Goal: Navigation & Orientation: Find specific page/section

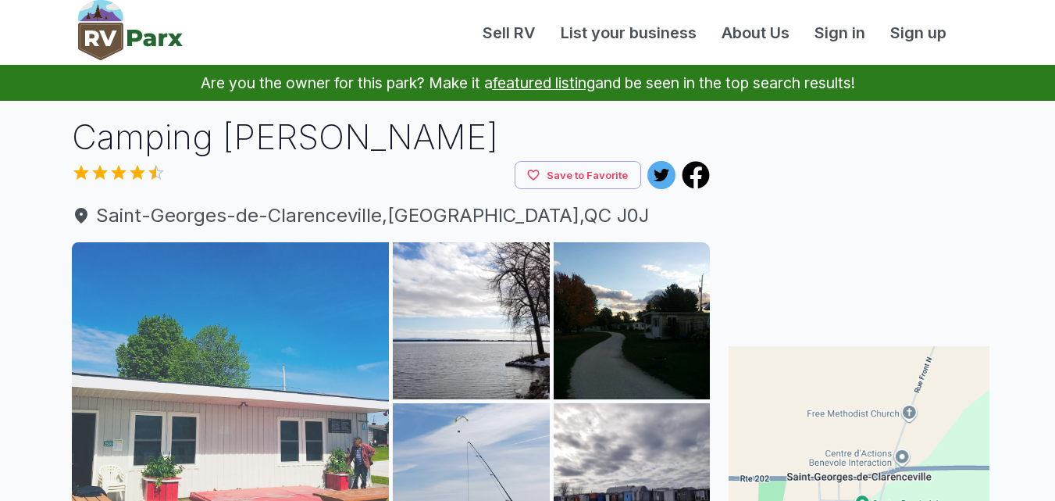
click at [359, 346] on img at bounding box center [231, 401] width 318 height 318
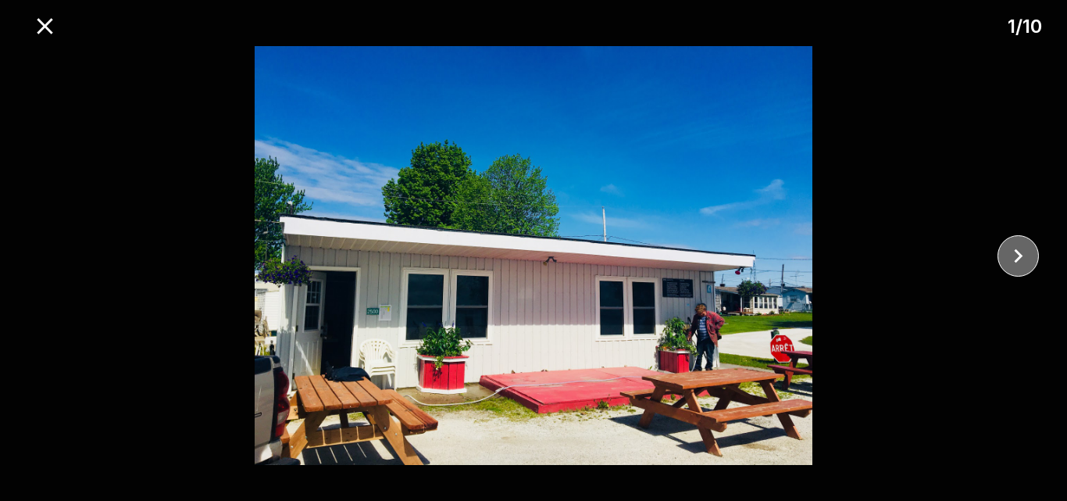
click at [1020, 256] on icon "close" at bounding box center [1018, 255] width 9 height 14
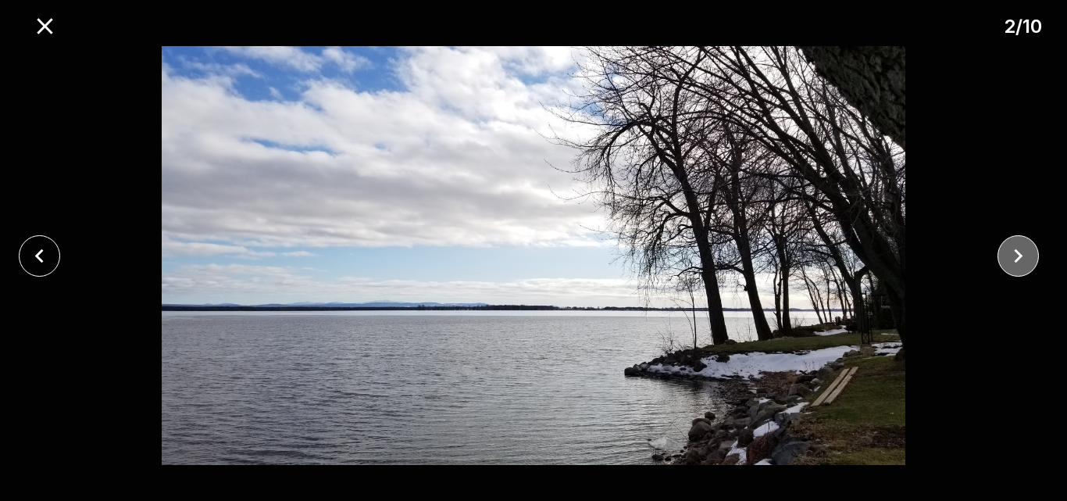
click at [1020, 256] on icon "close" at bounding box center [1018, 255] width 9 height 14
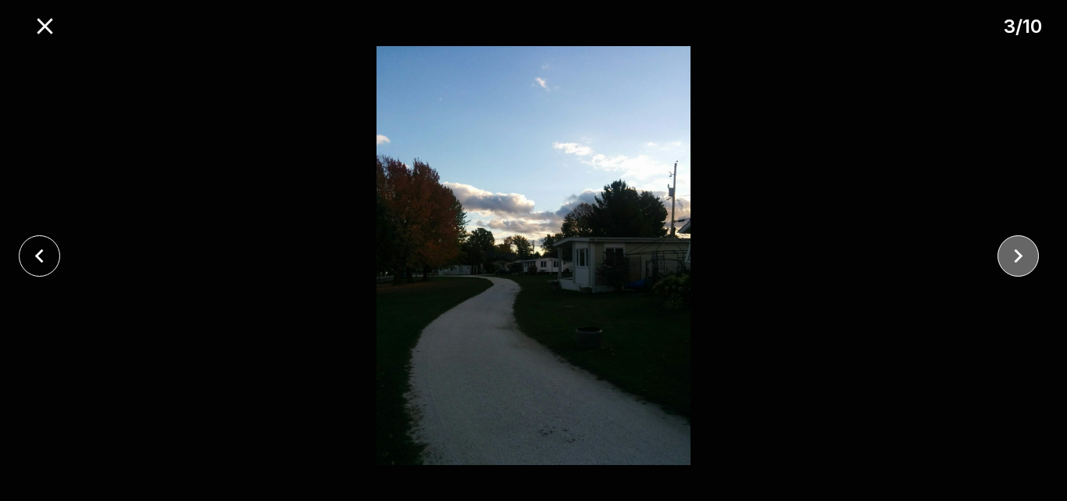
click at [1020, 256] on icon "close" at bounding box center [1018, 255] width 9 height 14
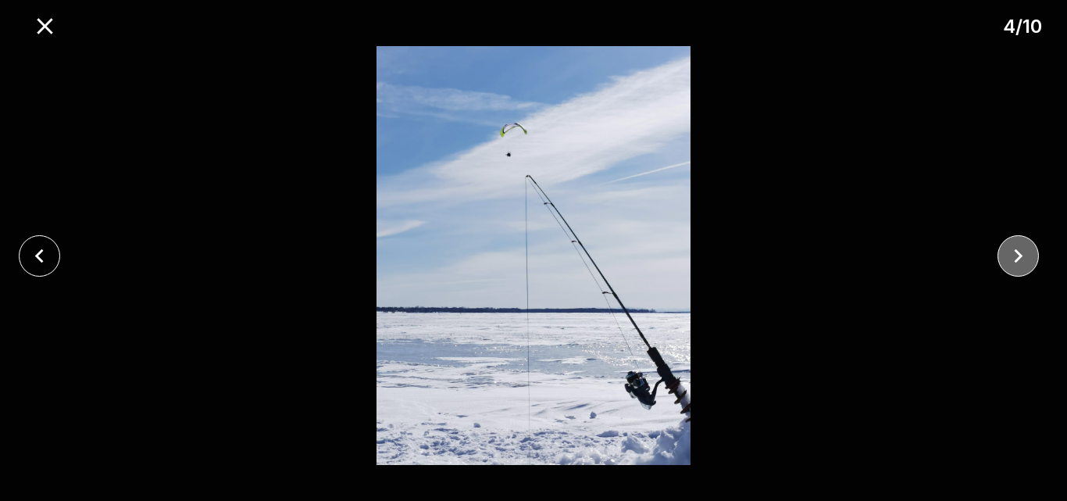
click at [1020, 256] on icon "close" at bounding box center [1018, 255] width 9 height 14
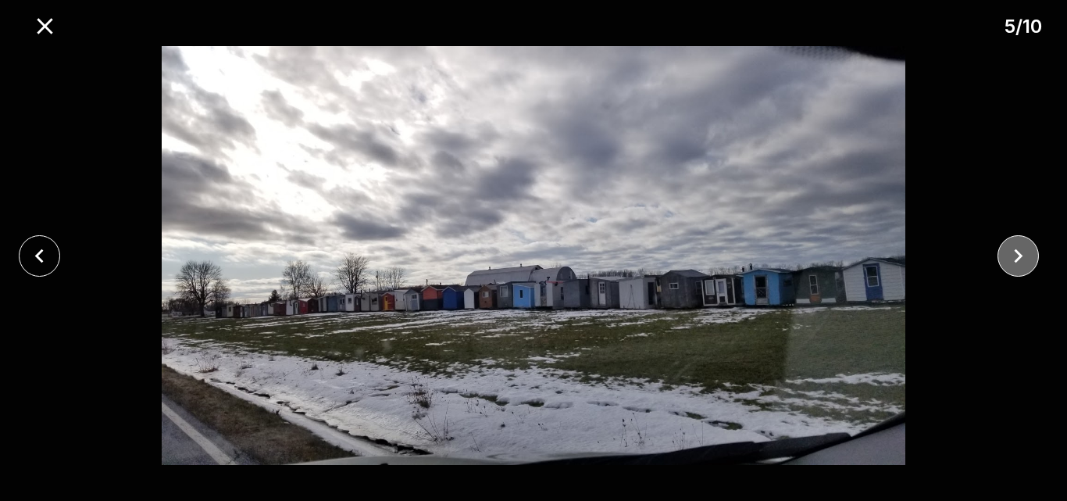
click at [1020, 256] on icon "close" at bounding box center [1018, 255] width 9 height 14
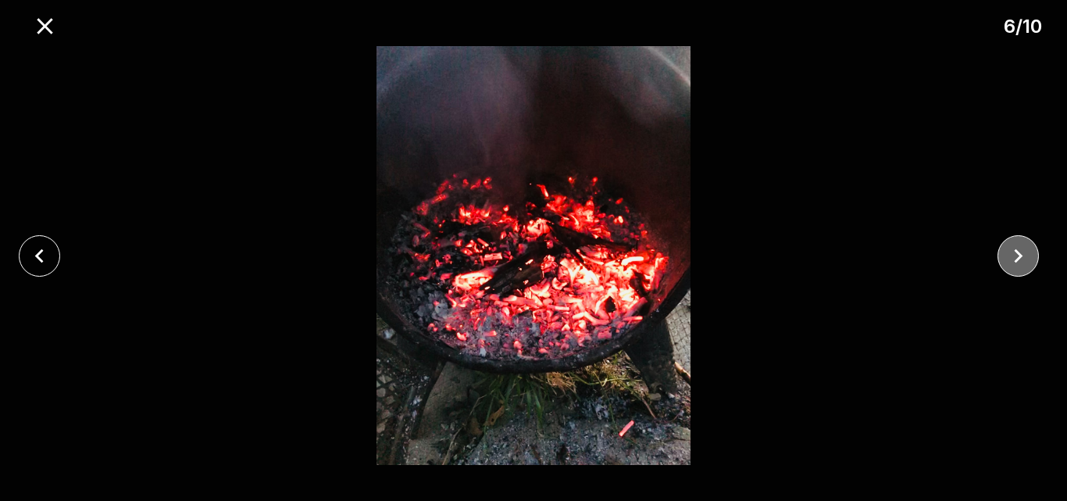
click at [1020, 256] on icon "close" at bounding box center [1018, 255] width 9 height 14
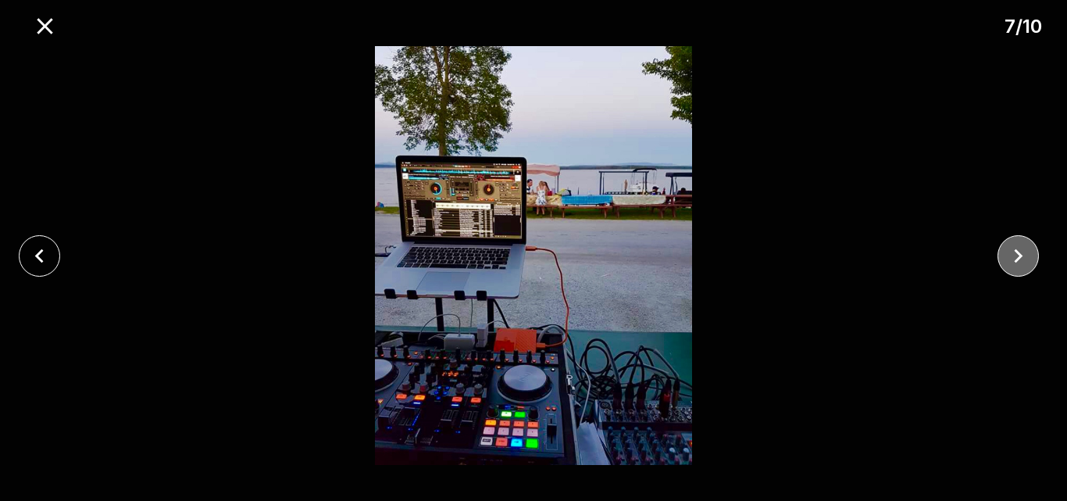
click at [1020, 256] on icon "close" at bounding box center [1018, 255] width 9 height 14
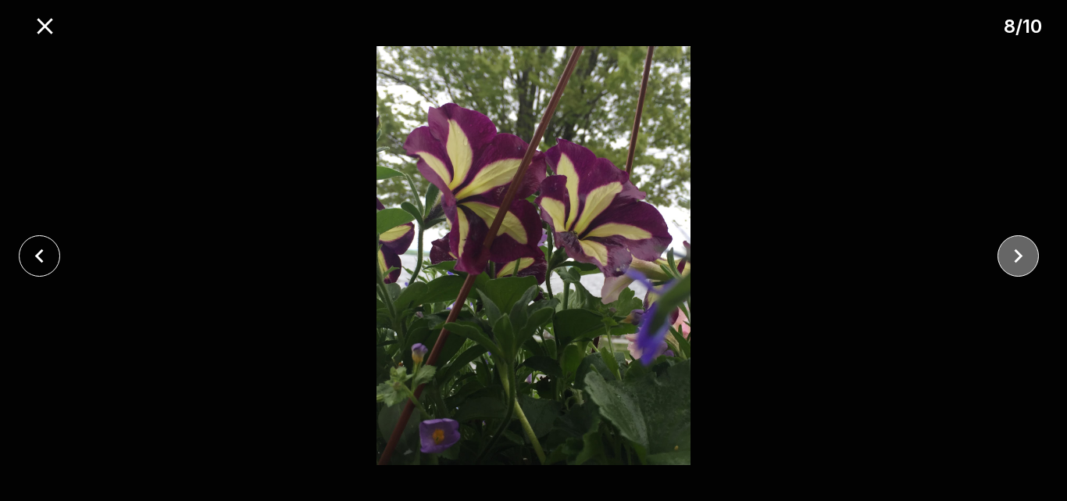
click at [1020, 256] on icon "close" at bounding box center [1018, 255] width 9 height 14
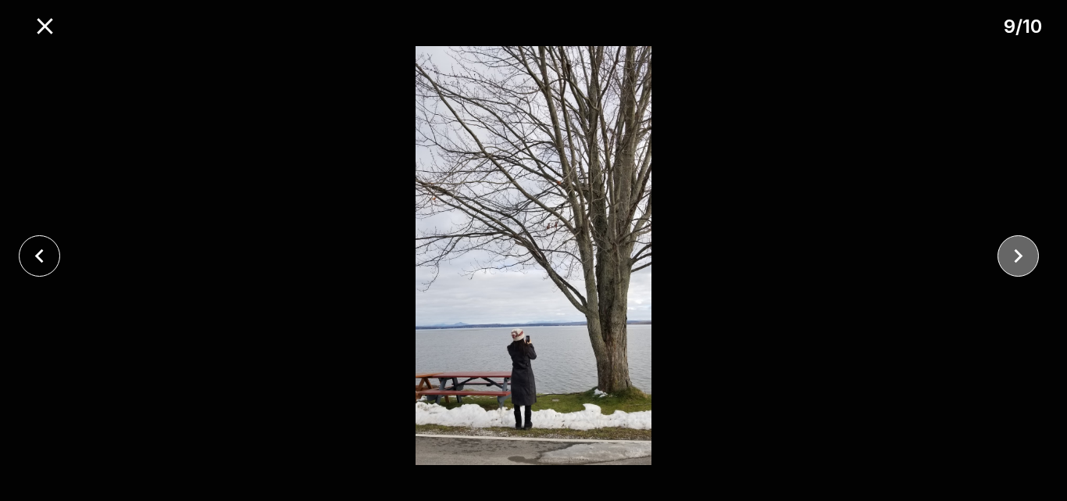
click at [1020, 256] on icon "close" at bounding box center [1018, 255] width 9 height 14
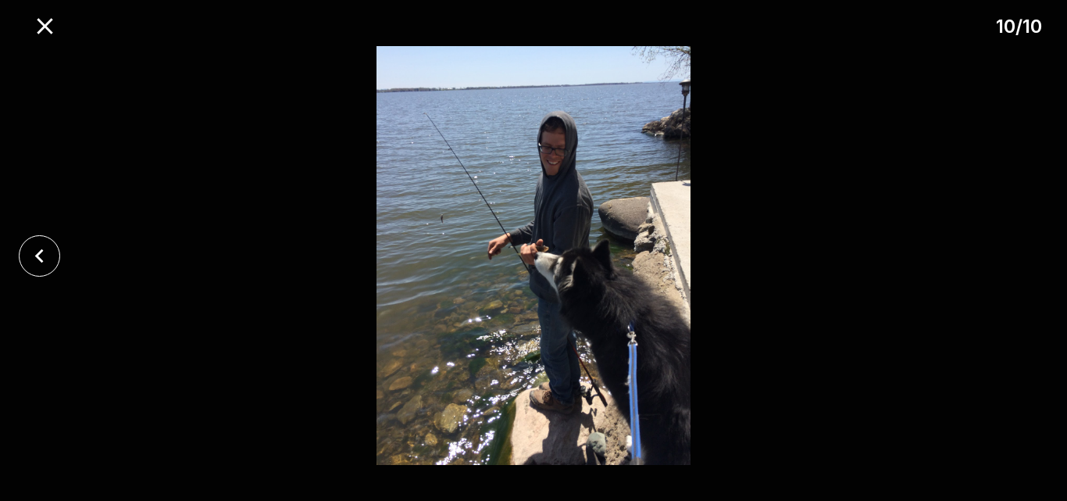
click at [1020, 256] on div at bounding box center [533, 255] width 1067 height 419
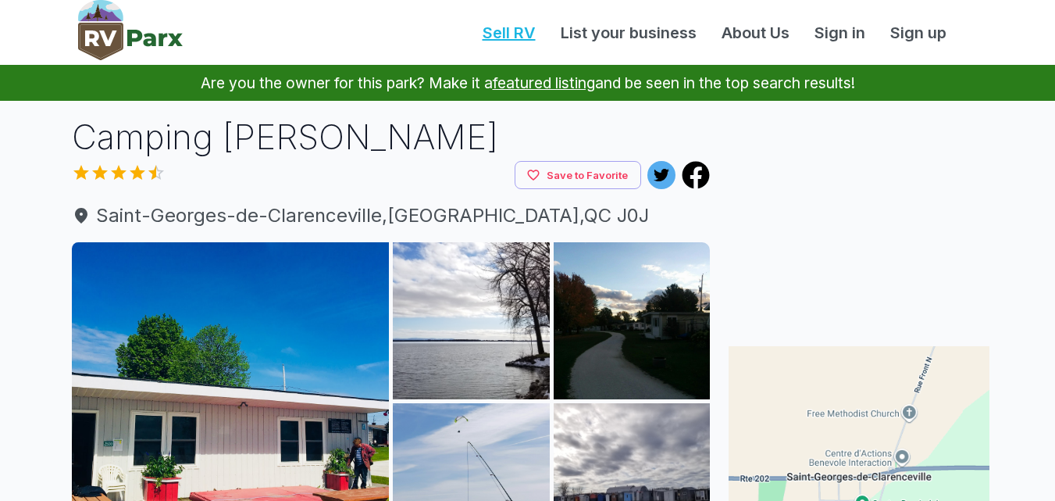
click at [523, 34] on link "Sell RV" at bounding box center [509, 32] width 78 height 23
click at [743, 37] on link "About Us" at bounding box center [755, 32] width 93 height 23
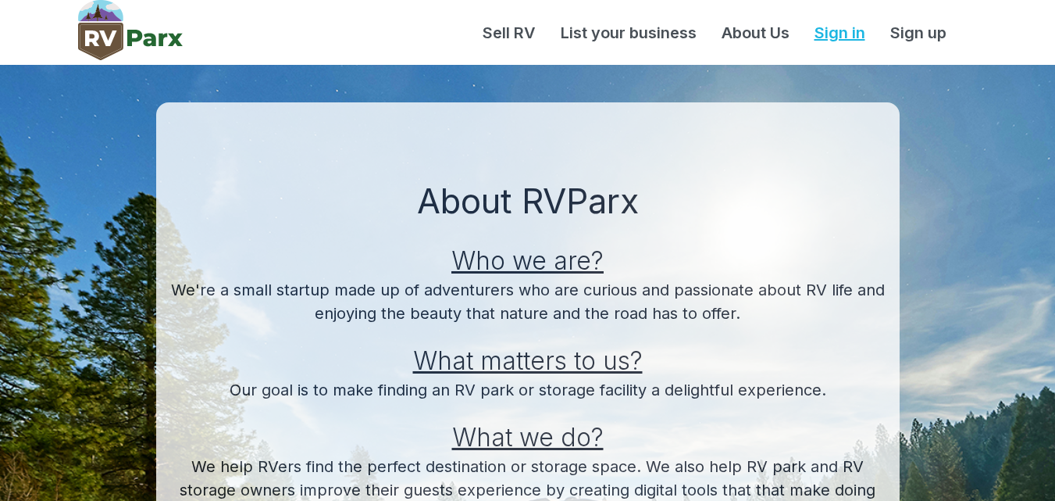
click at [837, 34] on link "Sign in" at bounding box center [840, 32] width 76 height 23
